Goal: Information Seeking & Learning: Learn about a topic

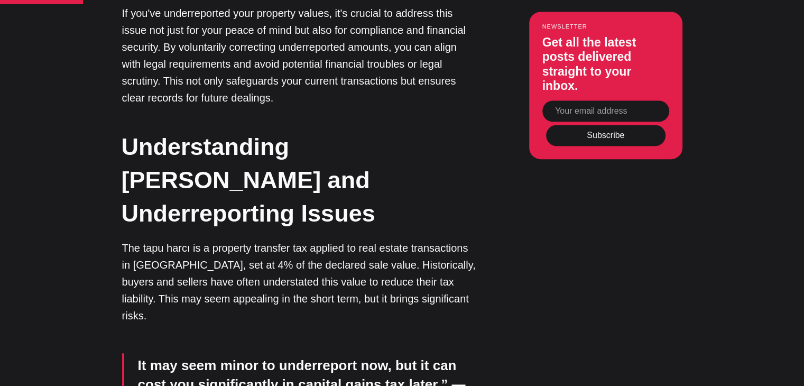
scroll to position [1004, 0]
